Goal: Information Seeking & Learning: Learn about a topic

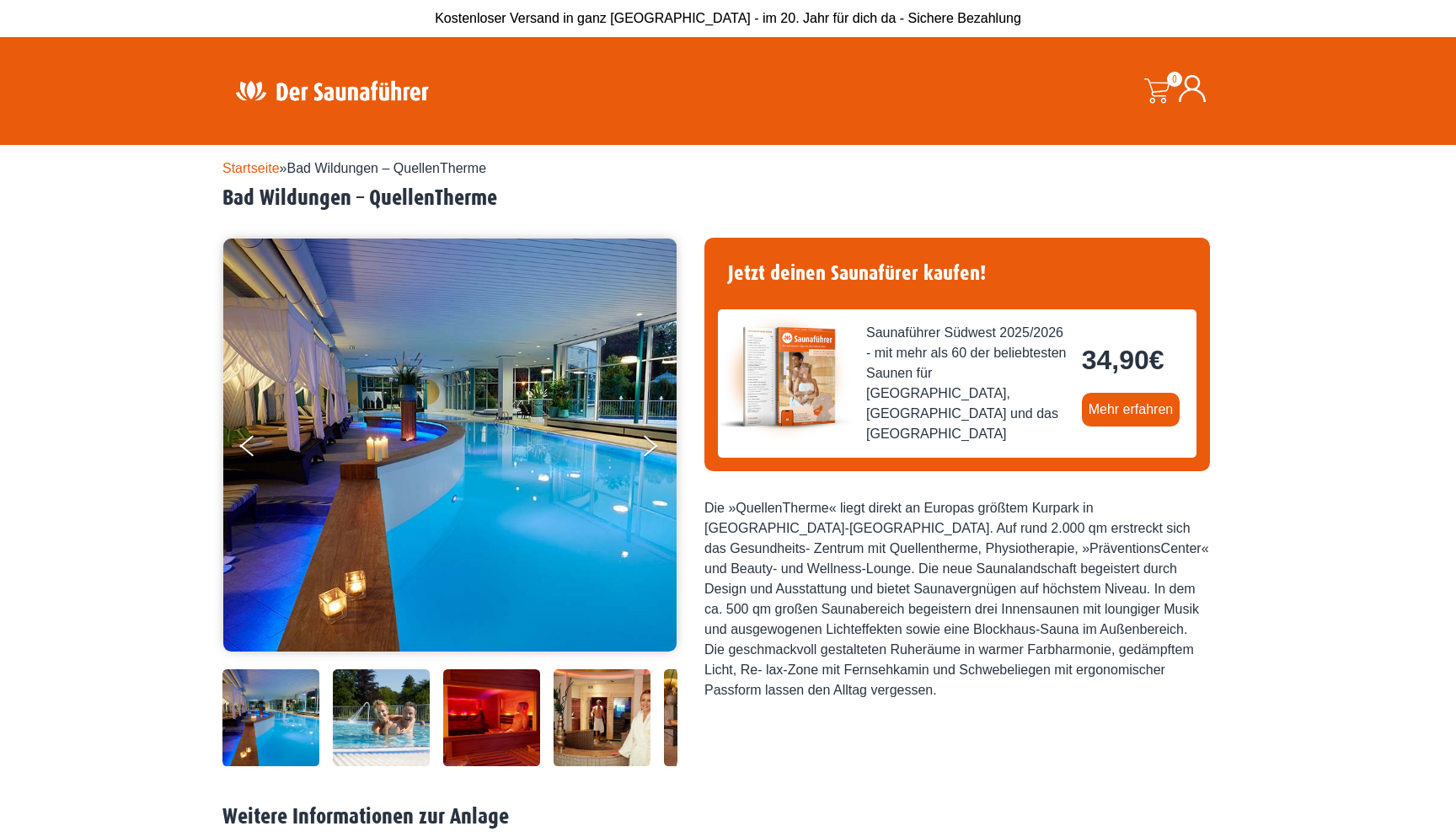
click at [479, 519] on img at bounding box center [450, 444] width 453 height 413
click at [641, 451] on icon "Next" at bounding box center [649, 449] width 16 height 10
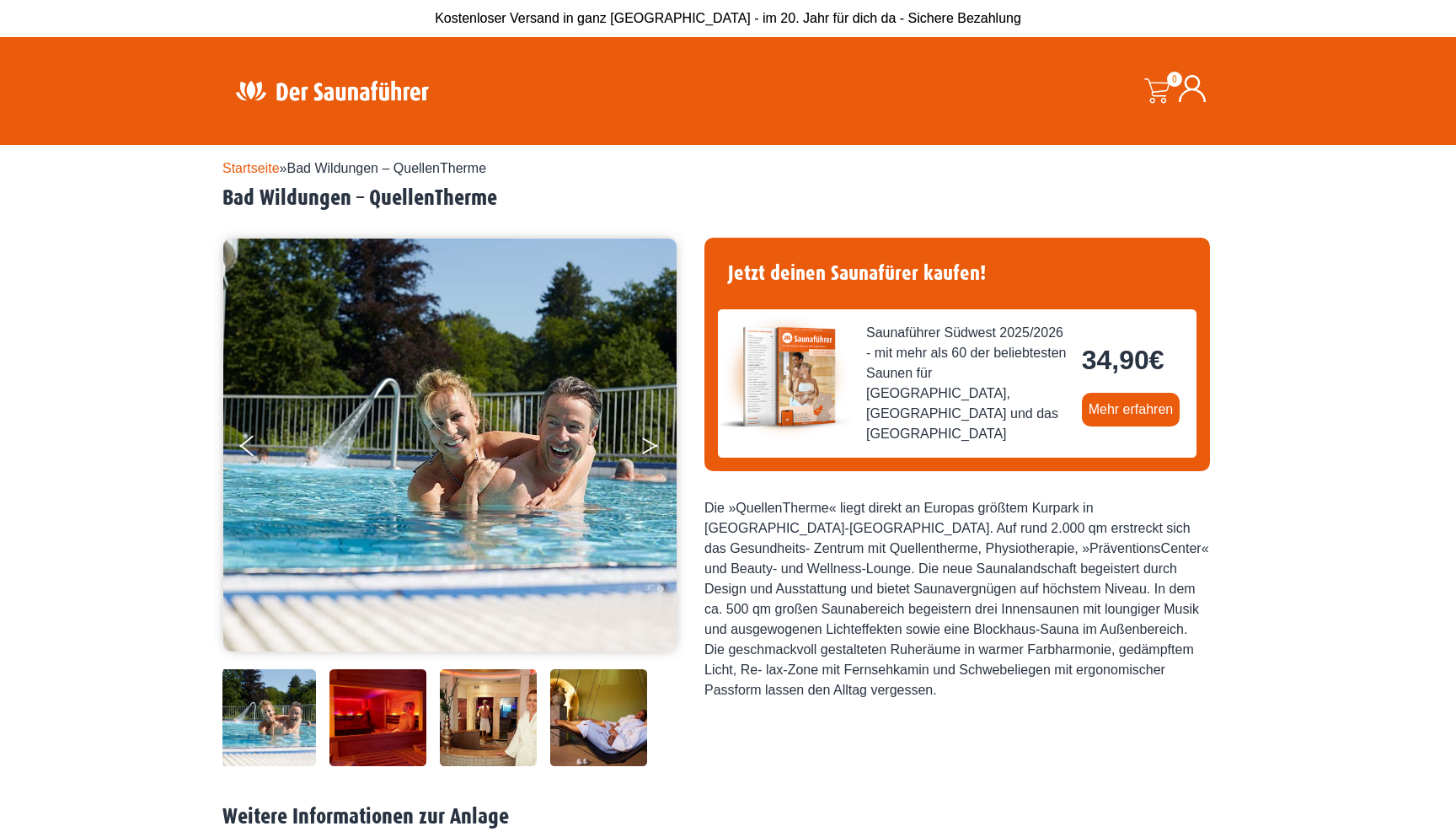
click at [641, 451] on icon "Next" at bounding box center [649, 449] width 16 height 10
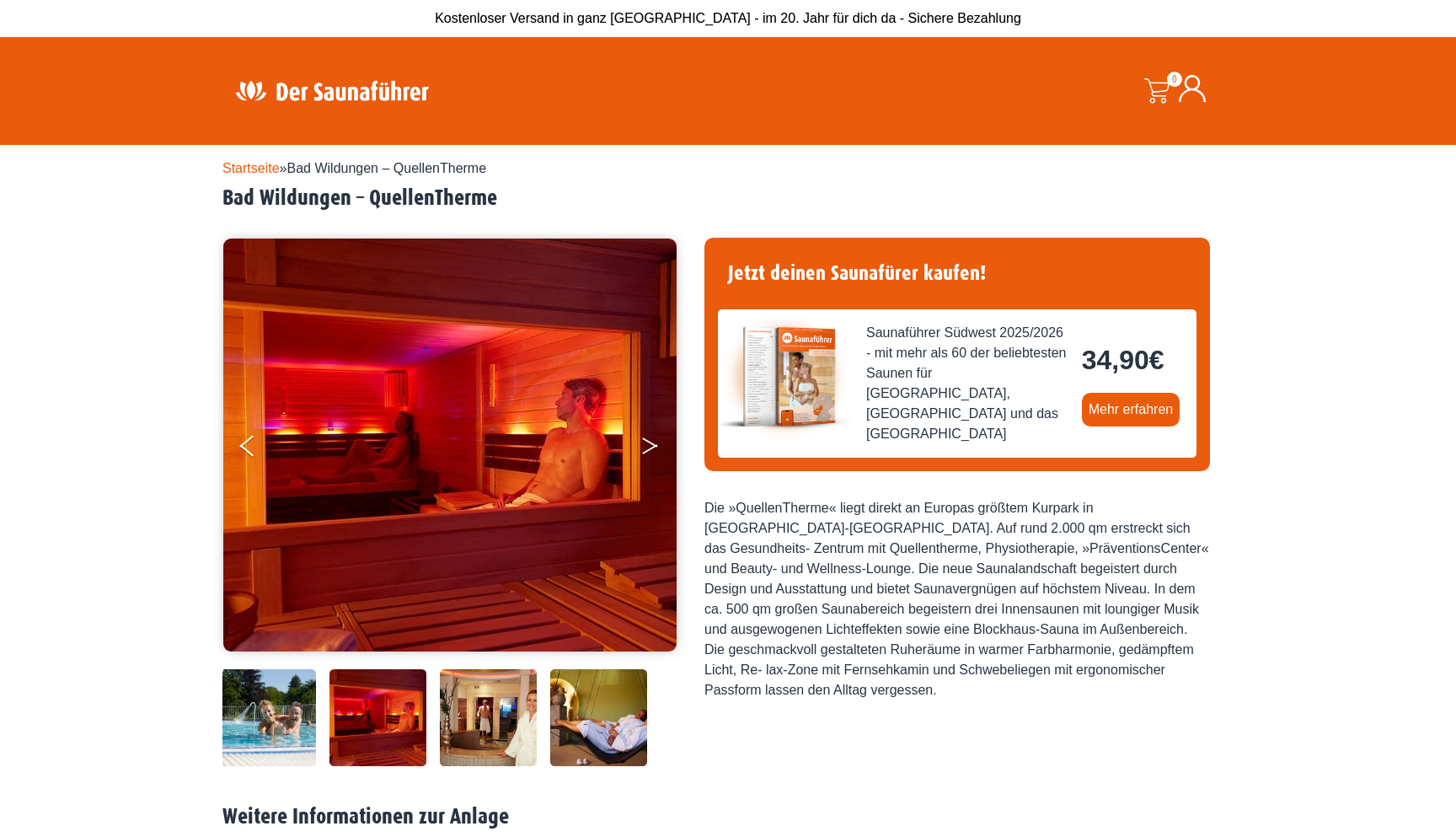
click at [641, 451] on icon "Next" at bounding box center [649, 449] width 16 height 10
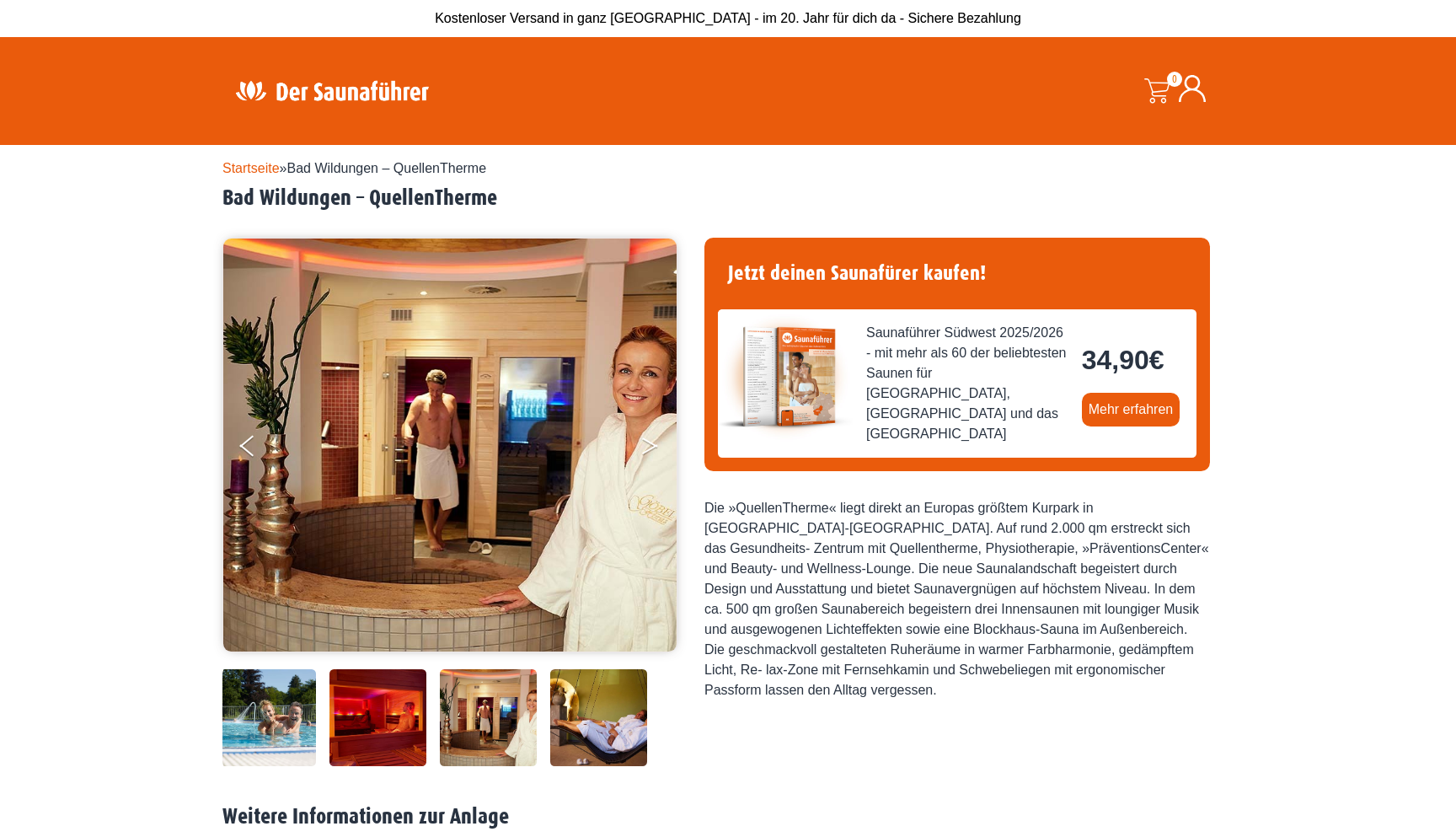
click at [641, 451] on icon "Next" at bounding box center [649, 449] width 16 height 10
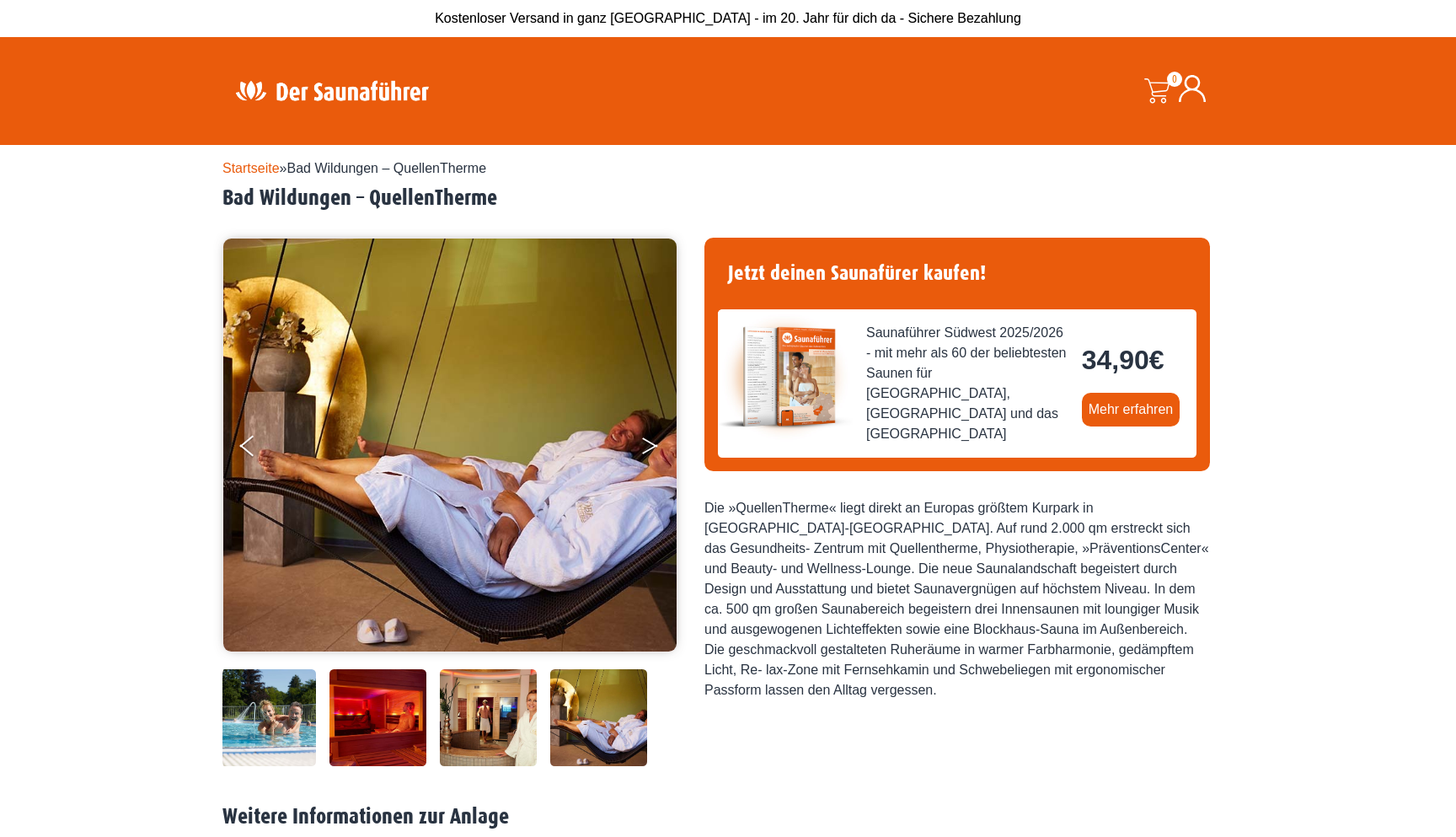
click at [641, 451] on icon "Next" at bounding box center [649, 449] width 16 height 10
click at [650, 446] on icon "Next" at bounding box center [649, 449] width 16 height 10
click at [646, 437] on button "Next" at bounding box center [661, 448] width 42 height 42
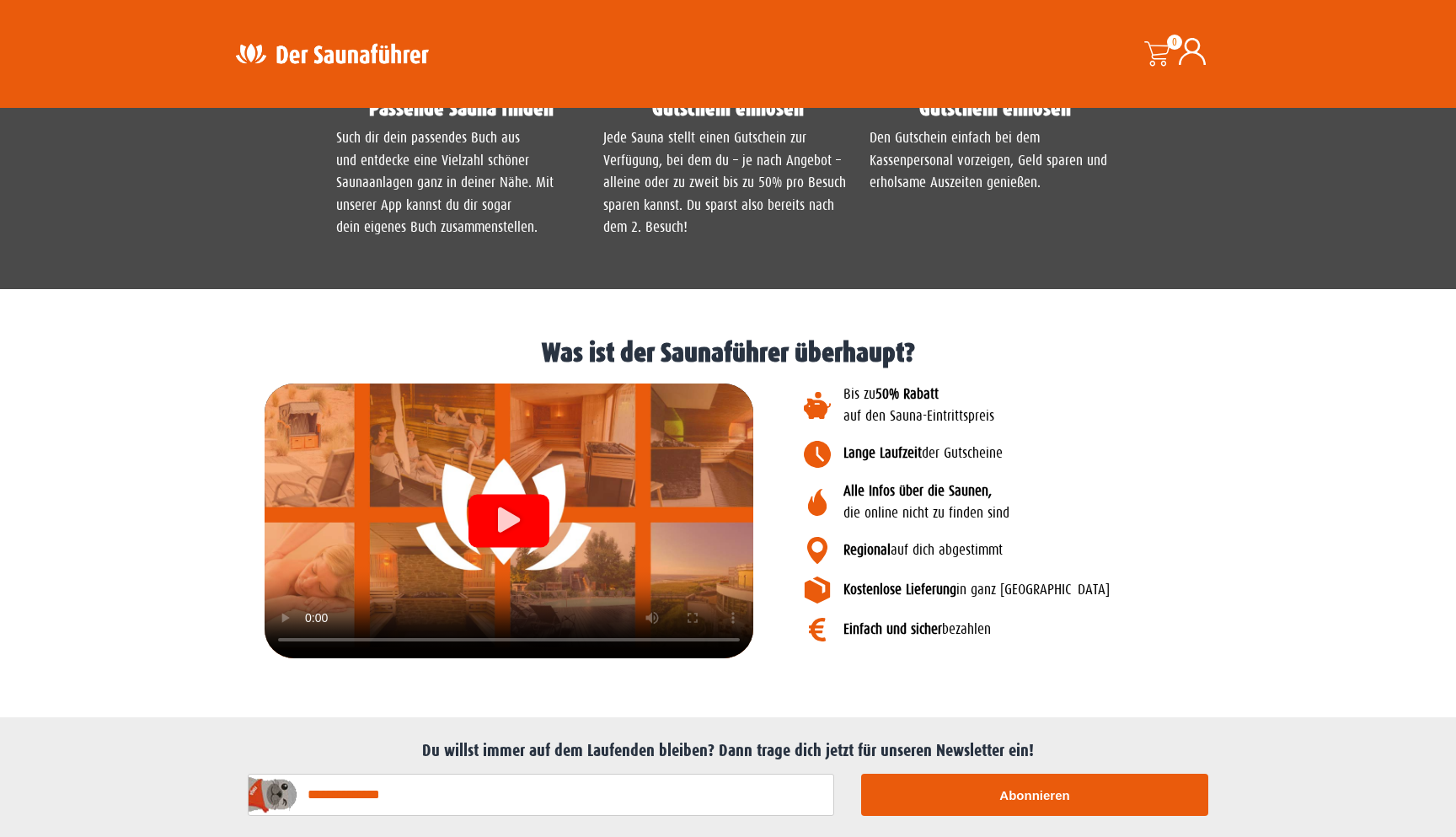
scroll to position [1664, 0]
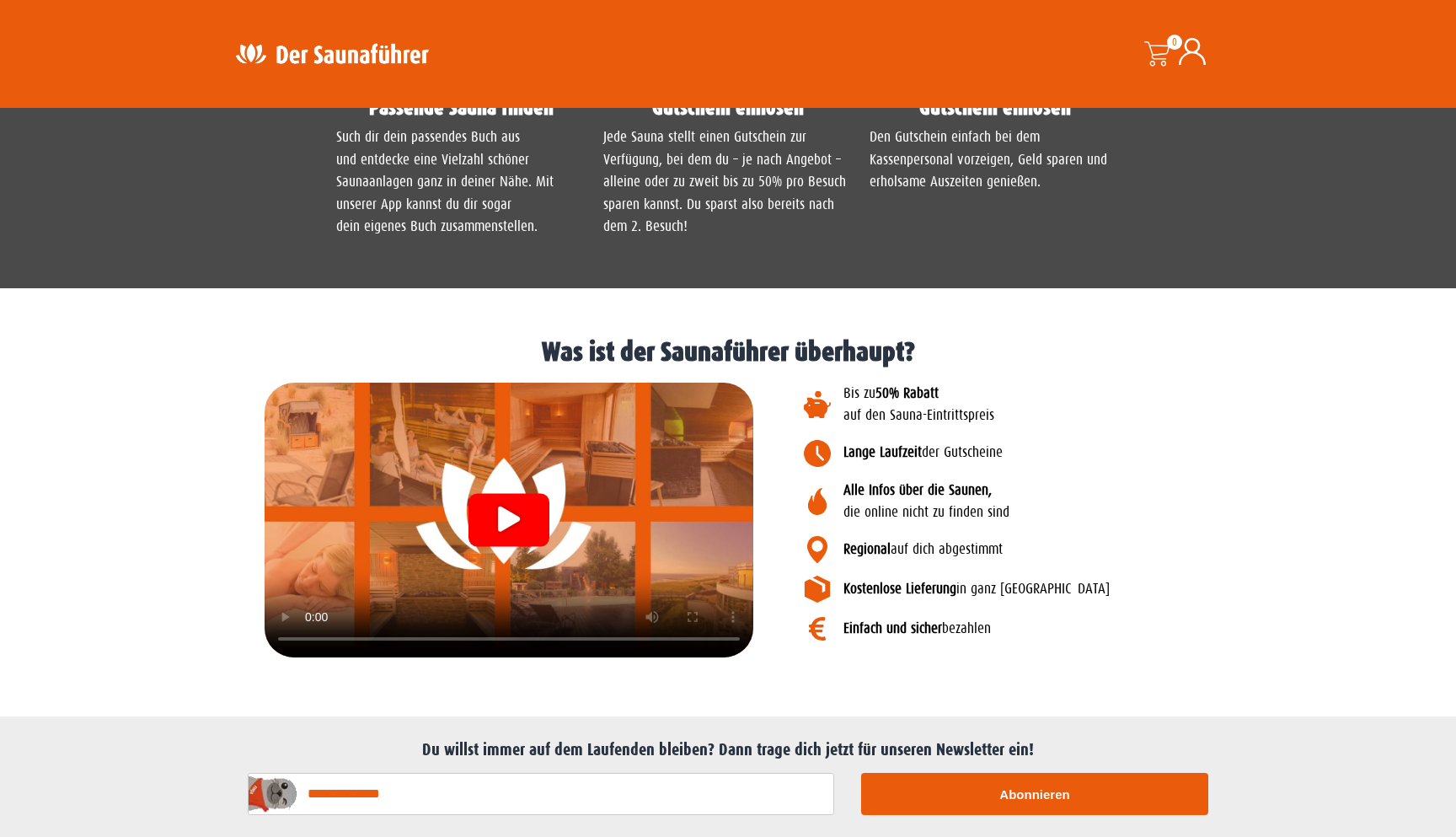
click at [508, 522] on icon "Video abspielen" at bounding box center [508, 518] width 22 height 25
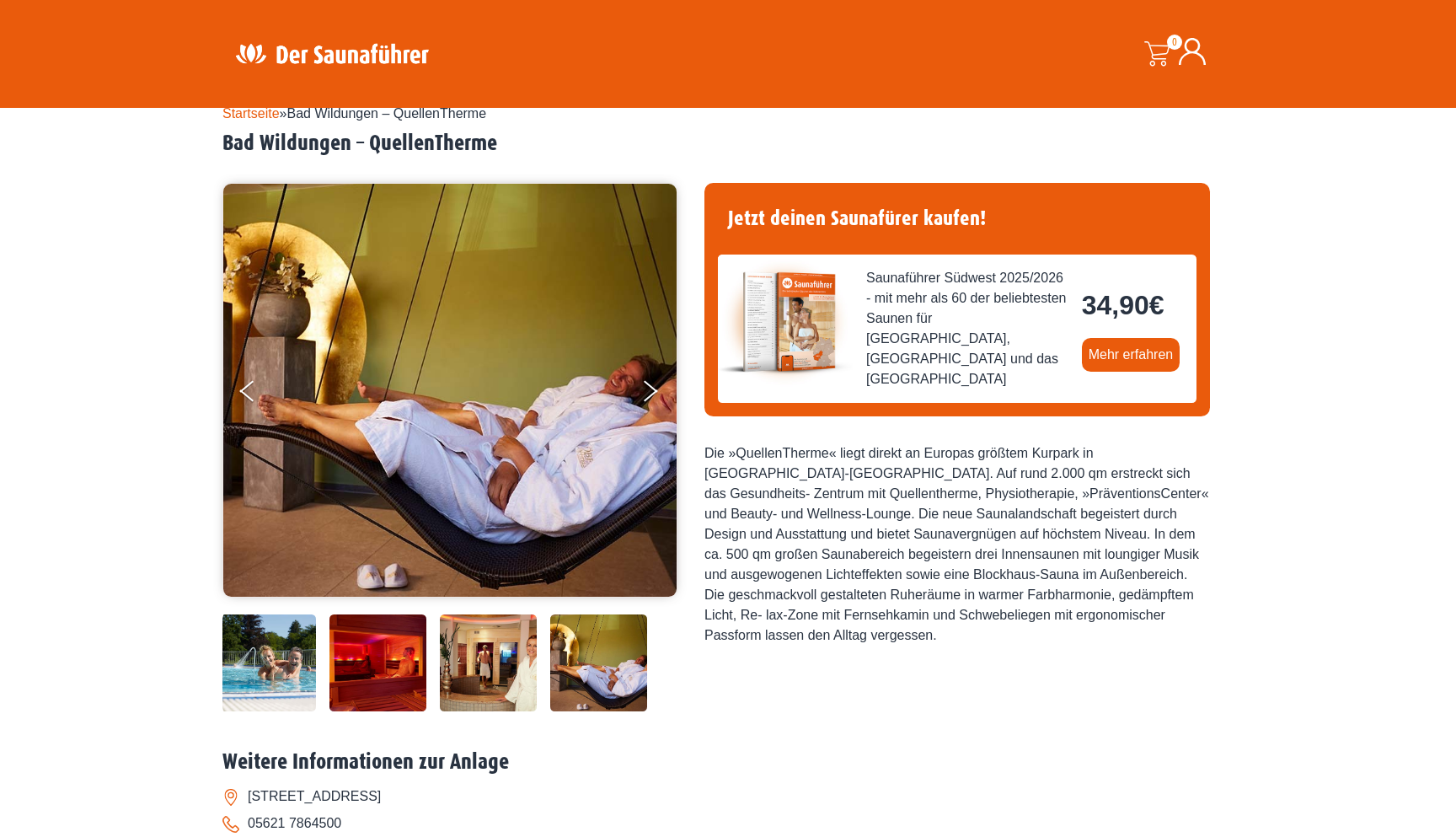
scroll to position [0, 0]
